Goal: Use online tool/utility: Utilize a website feature to perform a specific function

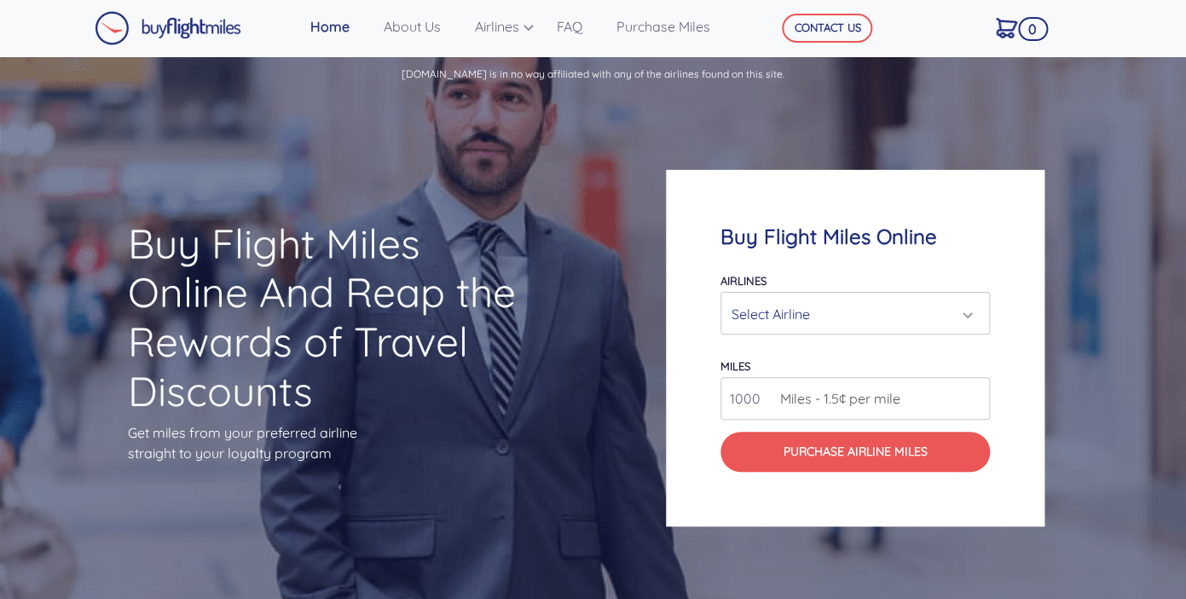
click at [971, 321] on div "Select Airline" at bounding box center [855, 314] width 247 height 32
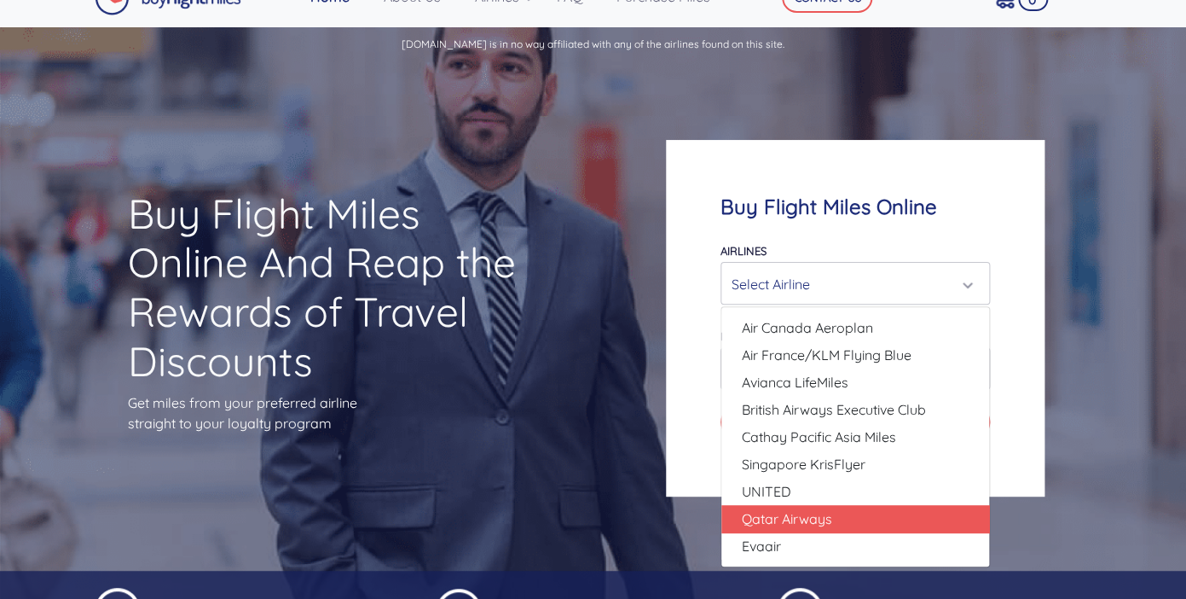
scroll to position [21, 0]
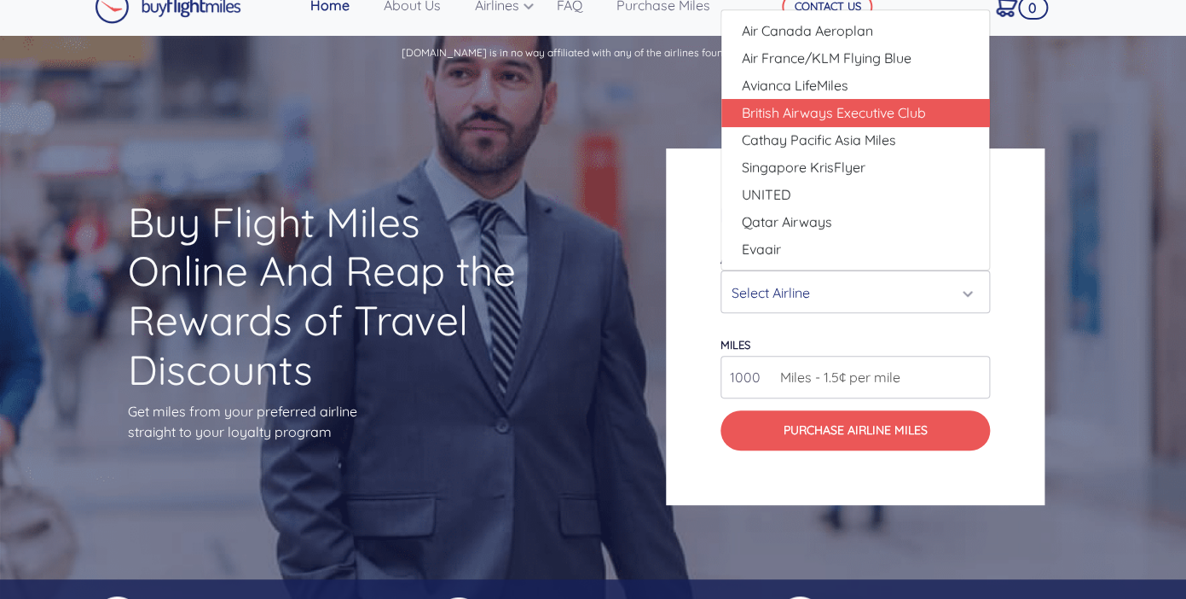
click at [856, 113] on span "British Airways Executive Club" at bounding box center [834, 112] width 184 height 20
select select "British Airways Executive Club"
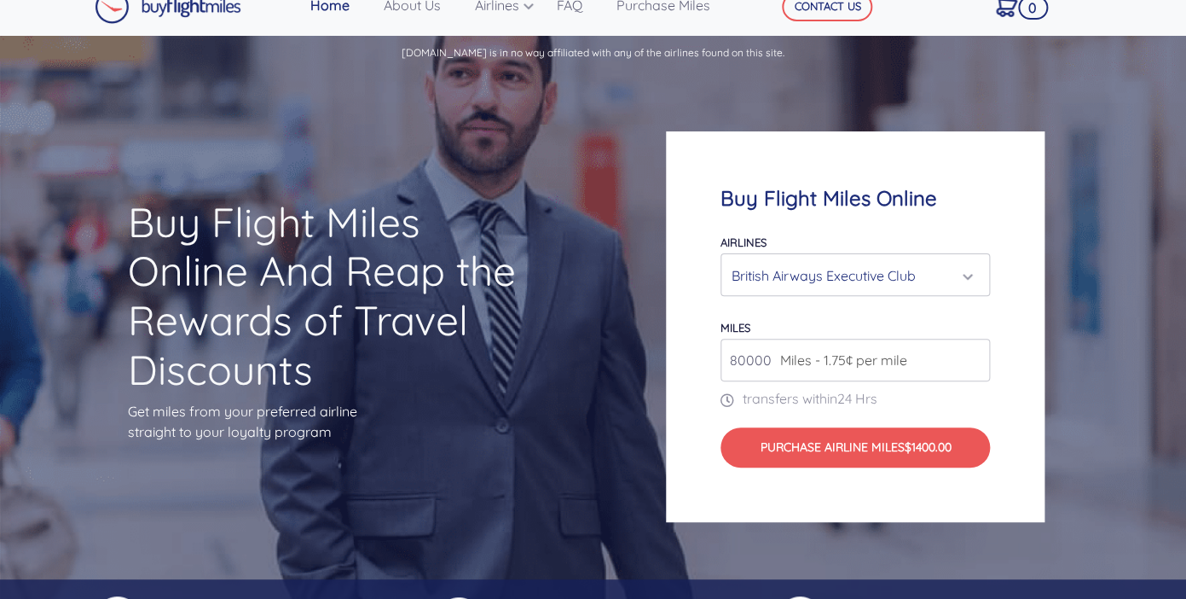
type input "80000"
click at [971, 364] on input "80000" at bounding box center [855, 360] width 269 height 43
click at [977, 351] on input "80000" at bounding box center [855, 360] width 269 height 43
click at [970, 363] on input "80000" at bounding box center [855, 360] width 269 height 43
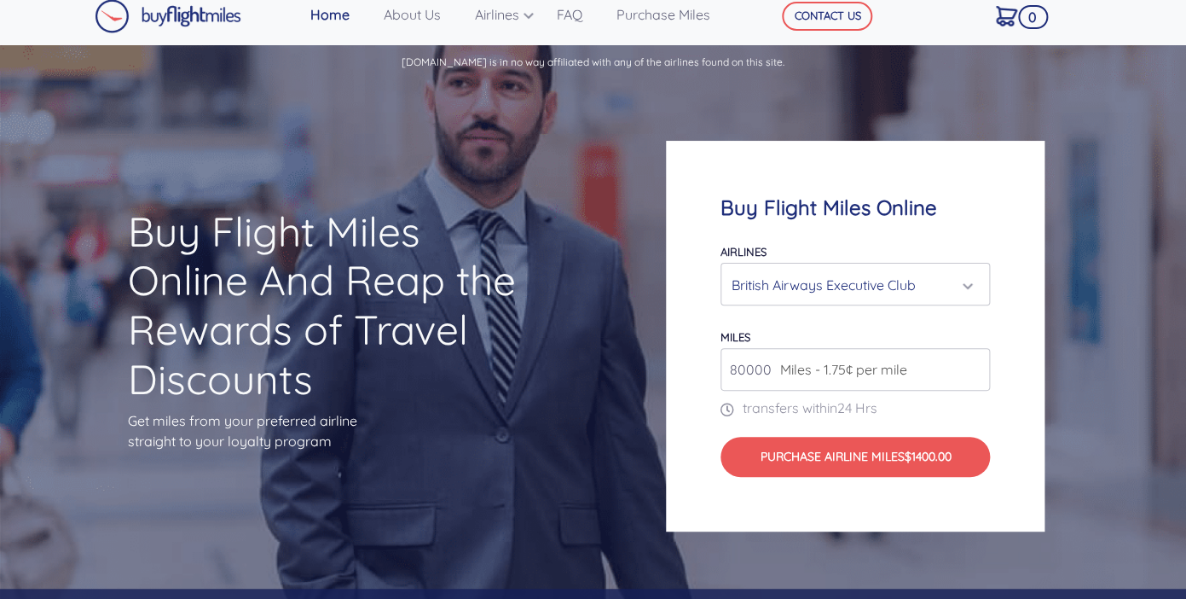
scroll to position [10, 0]
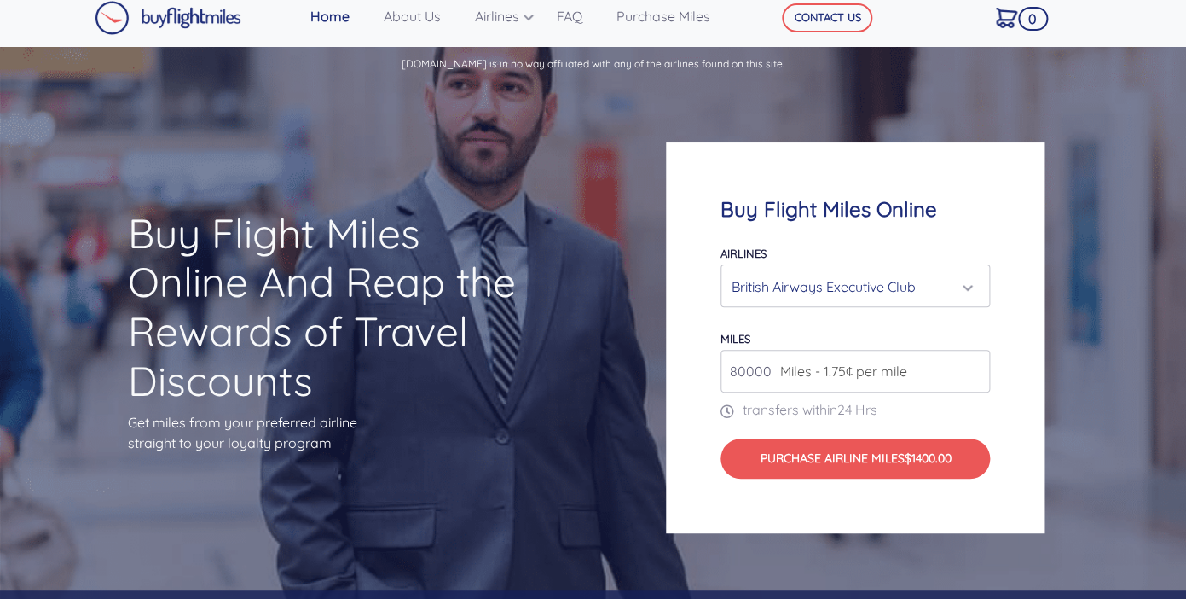
click at [970, 282] on div "British Airways Executive Club" at bounding box center [855, 286] width 247 height 32
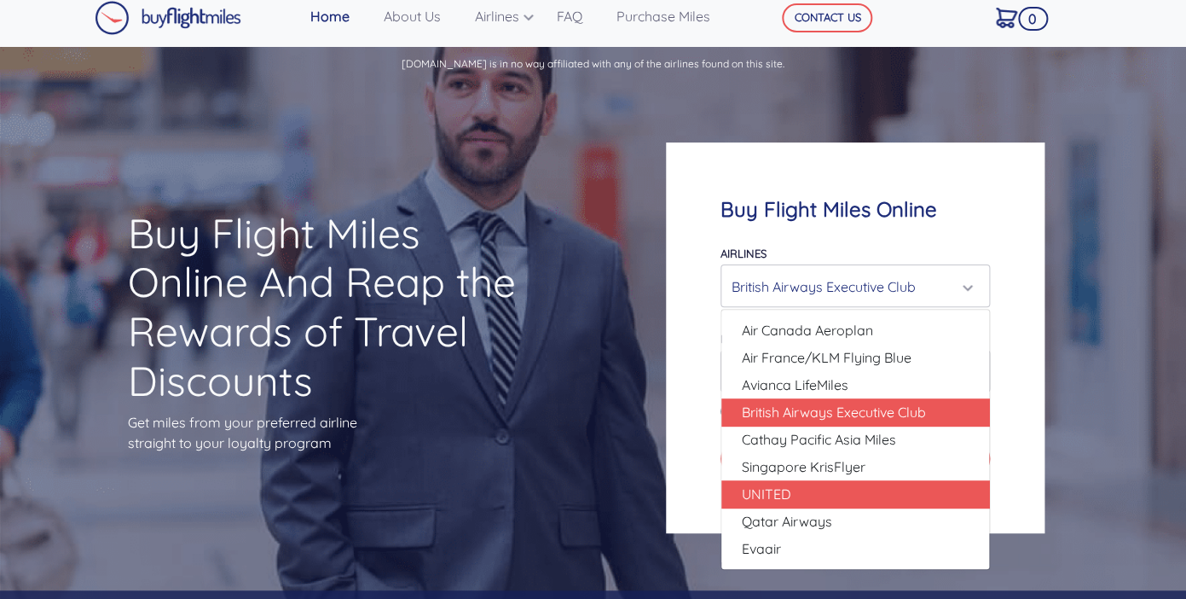
click at [776, 494] on span "UNITED" at bounding box center [766, 494] width 49 height 20
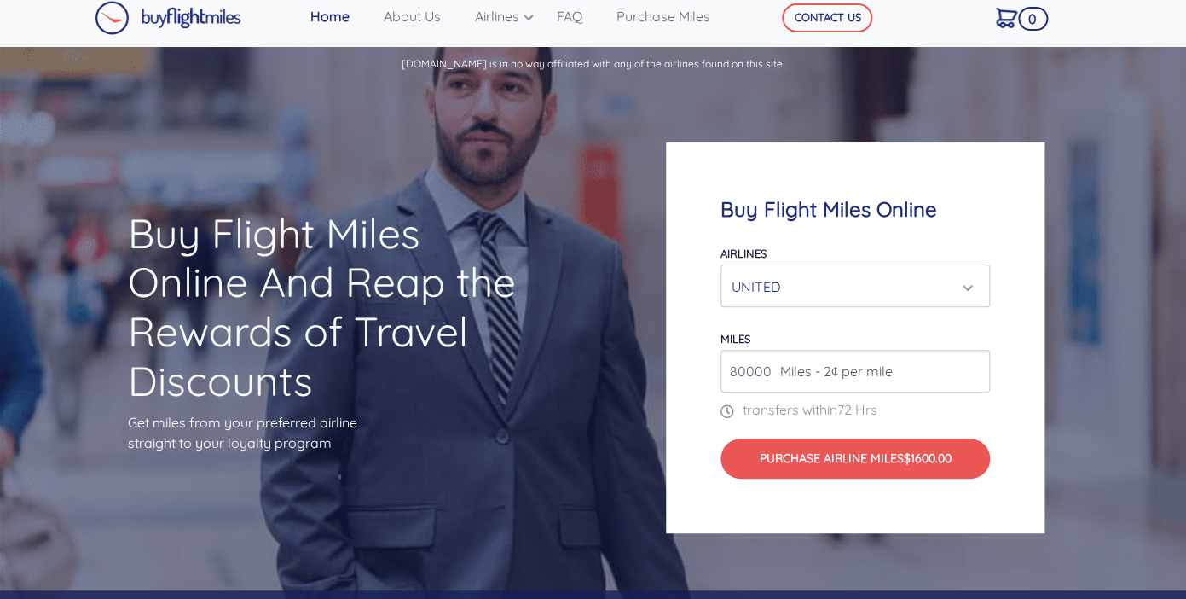
click at [972, 287] on div "UNITED" at bounding box center [855, 286] width 247 height 32
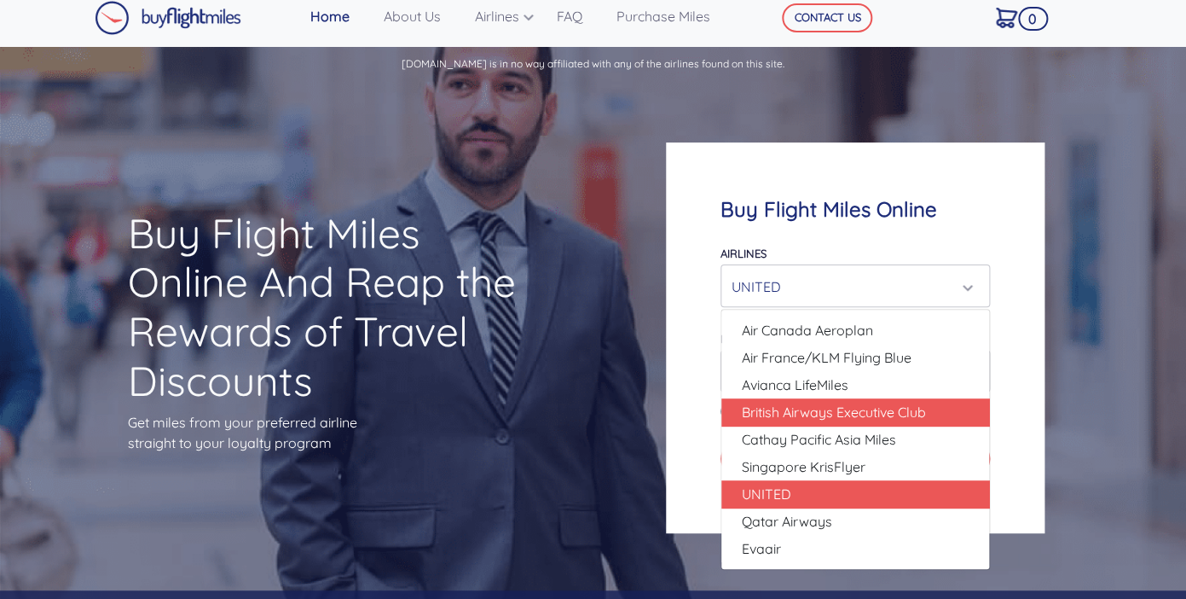
click at [782, 415] on span "British Airways Executive Club" at bounding box center [834, 412] width 184 height 20
select select "British Airways Executive Club"
